Goal: Navigation & Orientation: Understand site structure

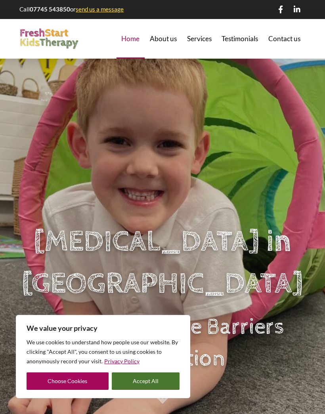
click at [158, 380] on button "Accept All" at bounding box center [146, 381] width 68 height 17
checkbox input "true"
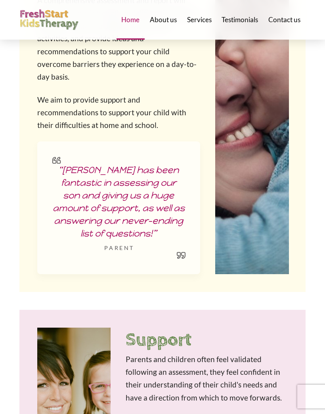
scroll to position [512, 0]
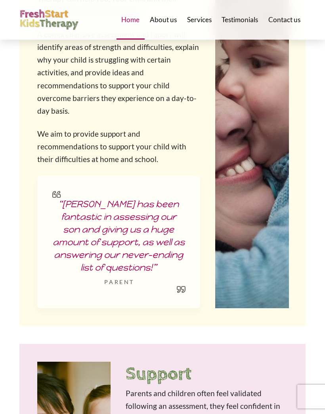
click at [167, 20] on span "About us" at bounding box center [163, 19] width 27 height 7
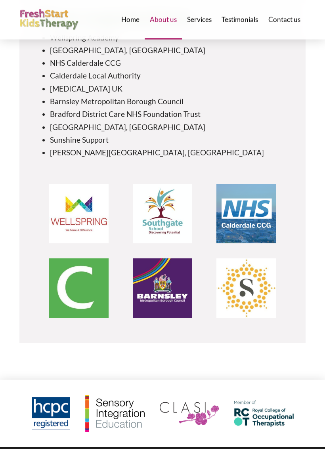
scroll to position [2562, 0]
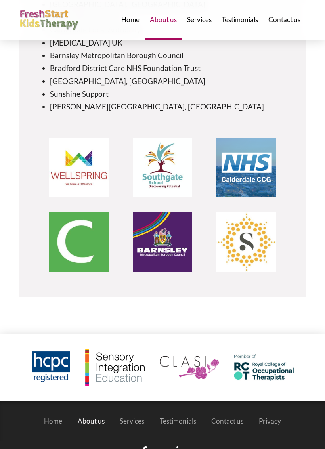
click at [202, 20] on span "Services" at bounding box center [199, 19] width 25 height 7
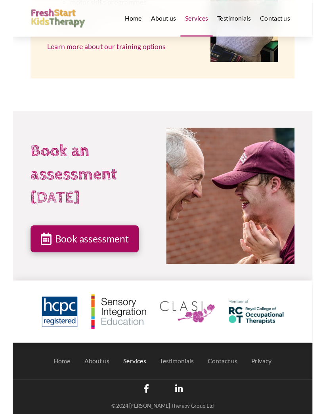
scroll to position [2582, 0]
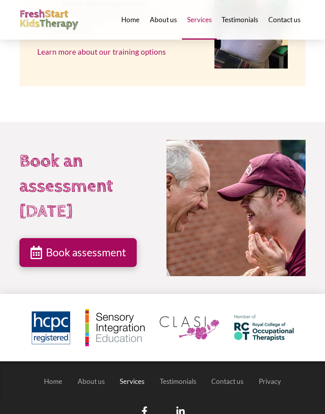
click at [241, 17] on span "Testimonials" at bounding box center [240, 19] width 36 height 7
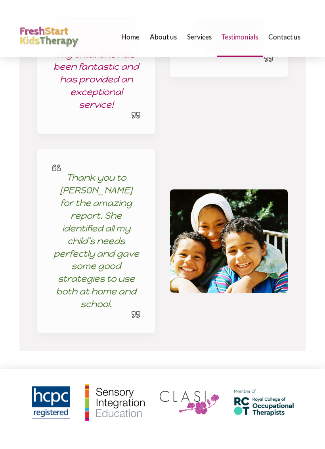
scroll to position [1759, 0]
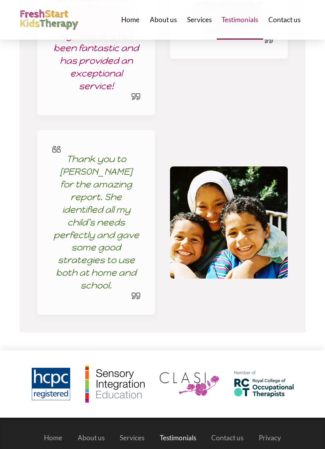
click at [281, 22] on span "Contact us" at bounding box center [284, 19] width 32 height 7
click at [285, 19] on span "Contact us" at bounding box center [284, 19] width 32 height 7
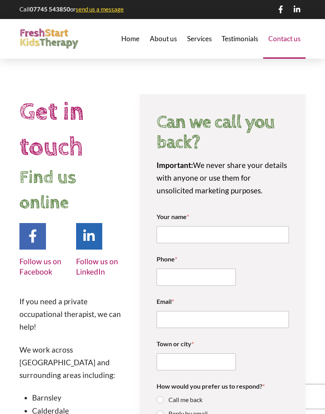
click at [134, 42] on span "Home" at bounding box center [130, 38] width 18 height 7
